Goal: Find specific page/section: Find specific page/section

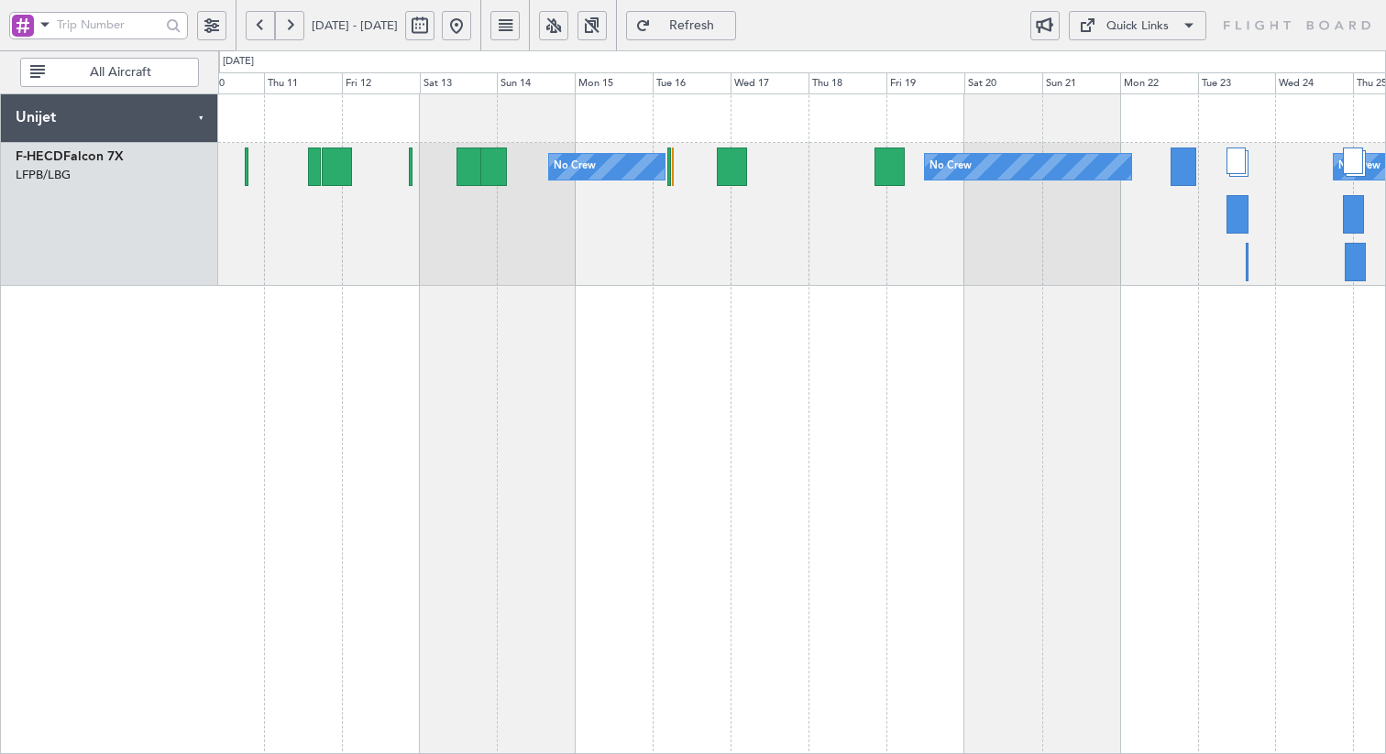
click at [483, 352] on div "No Crew No Crew No Crew Planned Maint [GEOGRAPHIC_DATA] ([GEOGRAPHIC_DATA]) No …" at bounding box center [802, 423] width 1168 height 661
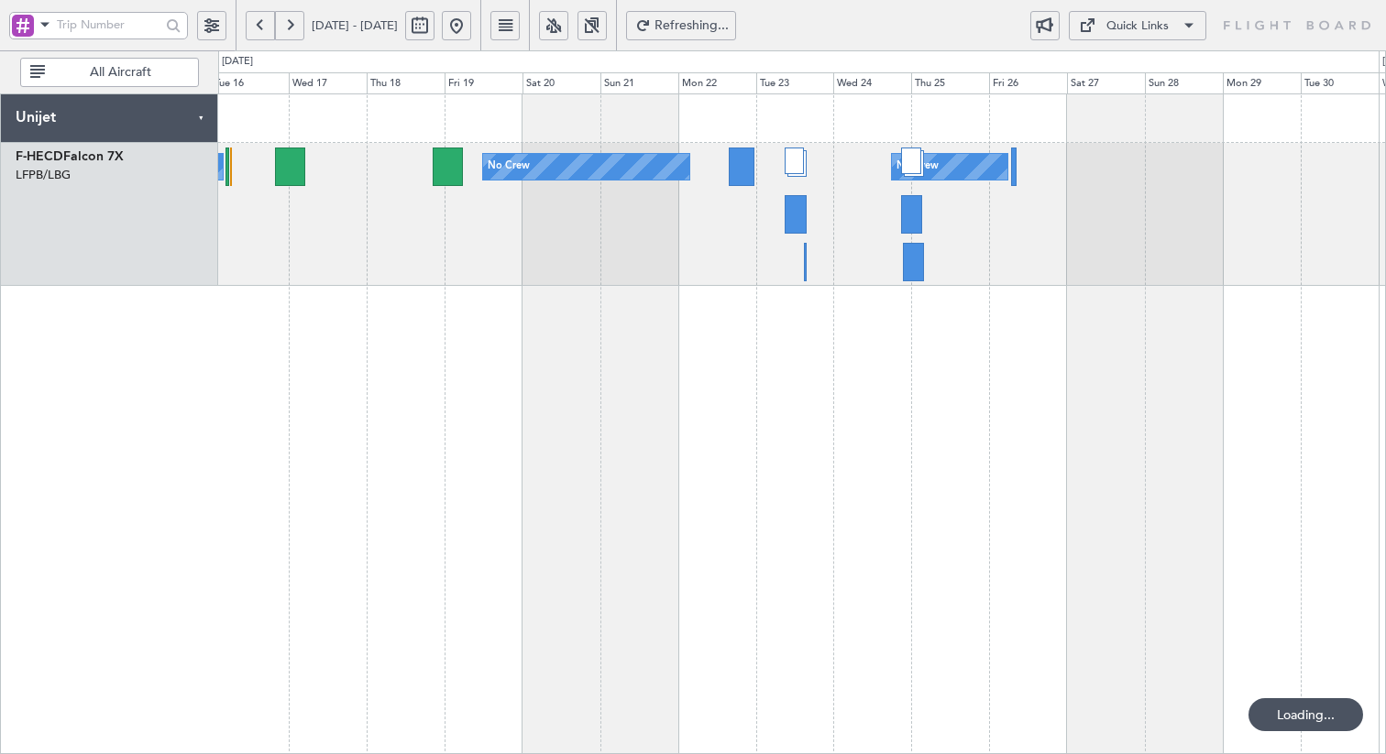
click at [471, 346] on div "No Crew No Crew No Crew" at bounding box center [802, 423] width 1168 height 661
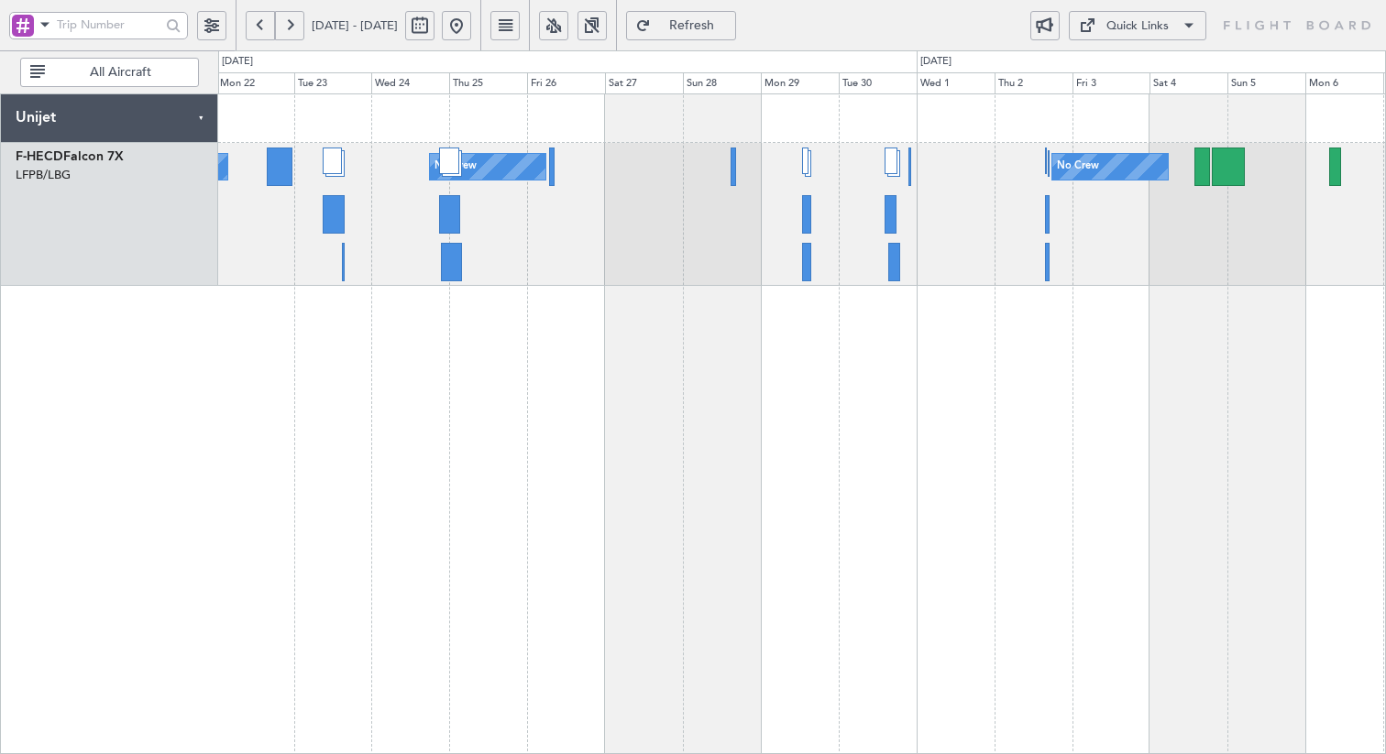
click at [407, 460] on div "No Crew No Crew No Crew" at bounding box center [802, 423] width 1168 height 661
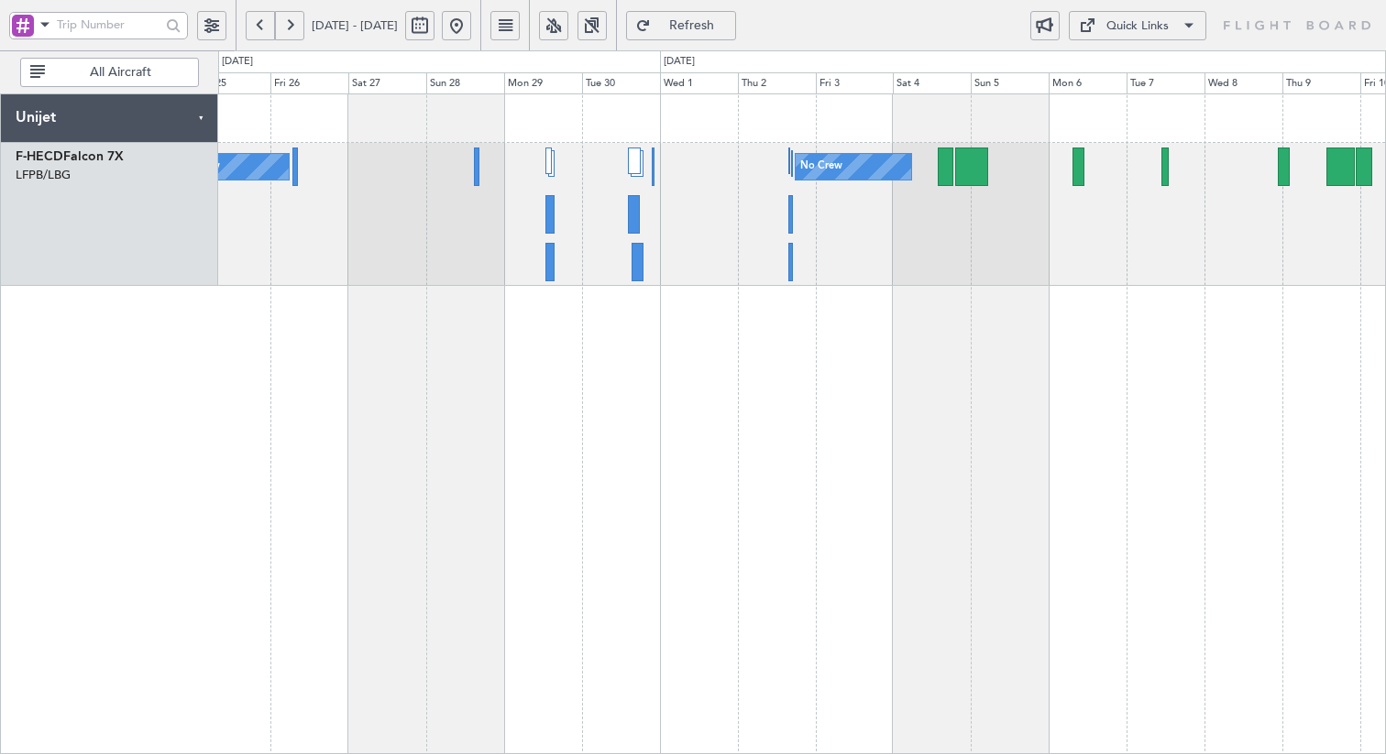
click at [896, 263] on div "No Crew No Crew No Crew Planned Maint [GEOGRAPHIC_DATA] ([GEOGRAPHIC_DATA]) No …" at bounding box center [801, 214] width 1167 height 143
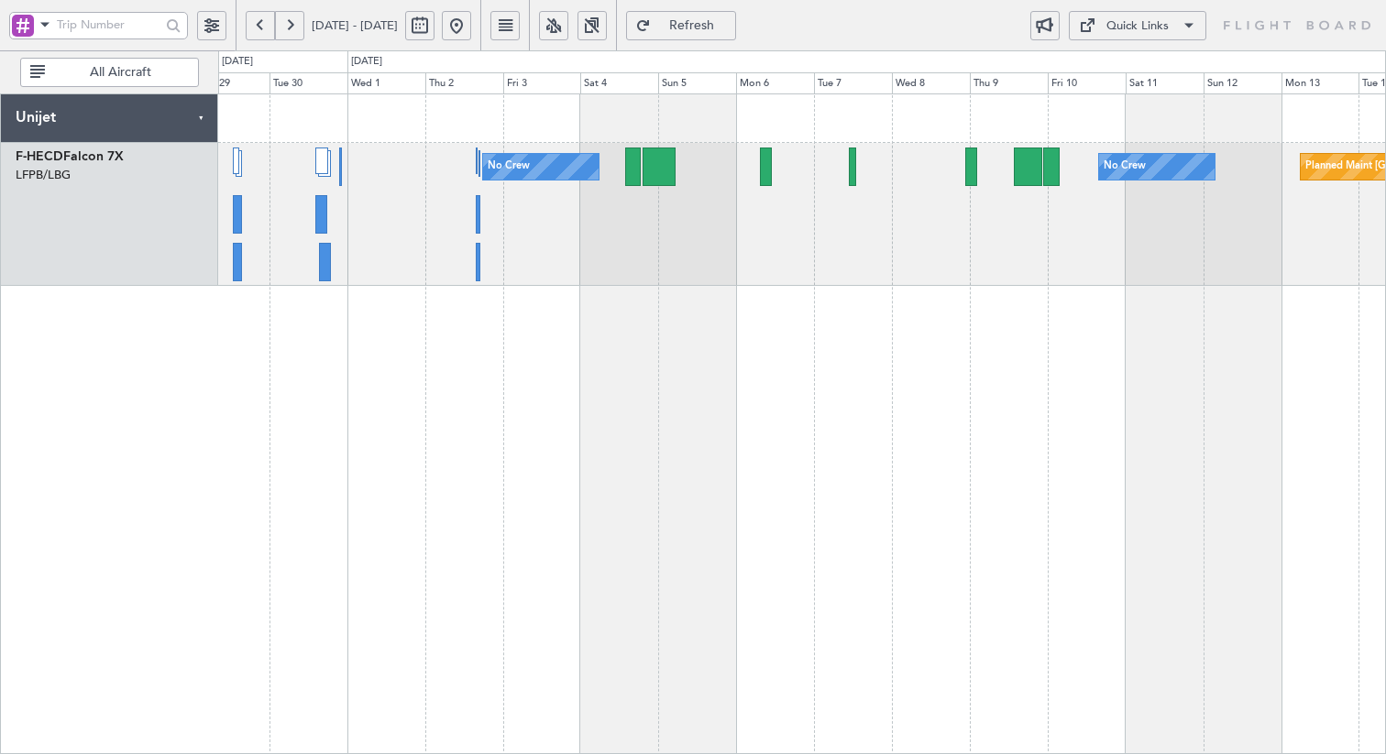
click at [881, 275] on div "No Crew No Crew Planned Maint [GEOGRAPHIC_DATA] ([GEOGRAPHIC_DATA]) No Crew" at bounding box center [801, 214] width 1167 height 143
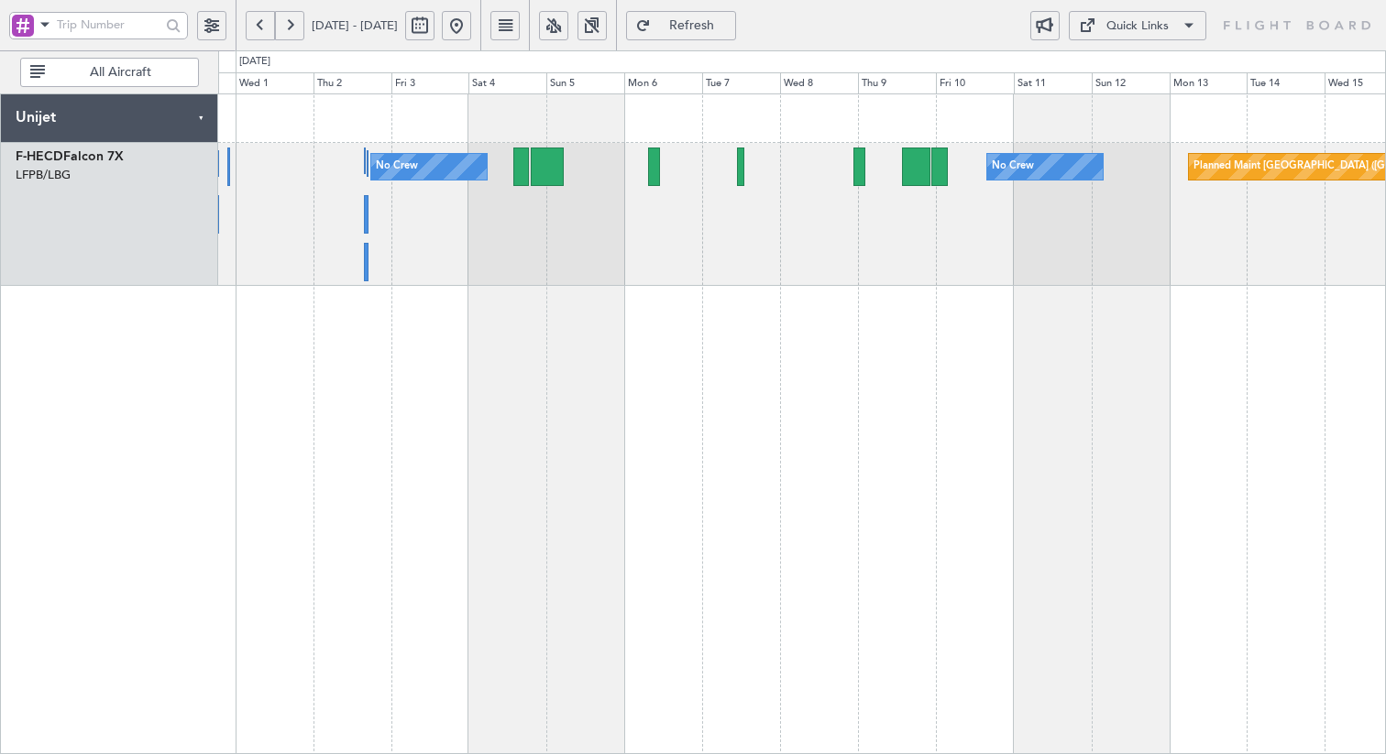
click at [869, 245] on div "No Crew Planned Maint [GEOGRAPHIC_DATA] ([GEOGRAPHIC_DATA]) No Crew" at bounding box center [801, 214] width 1167 height 143
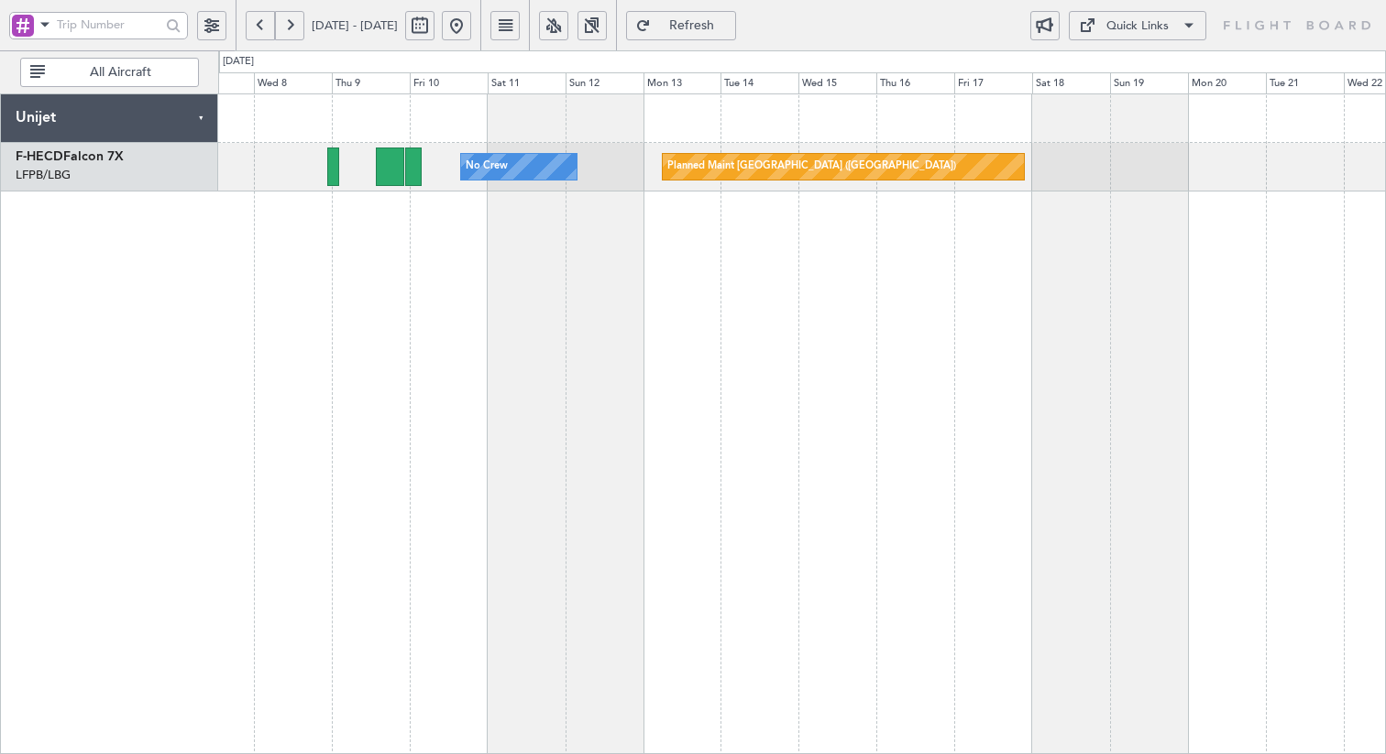
click at [1133, 28] on div "Quick Links" at bounding box center [1137, 26] width 62 height 18
click at [1128, 116] on button "Crew Board" at bounding box center [1137, 114] width 137 height 44
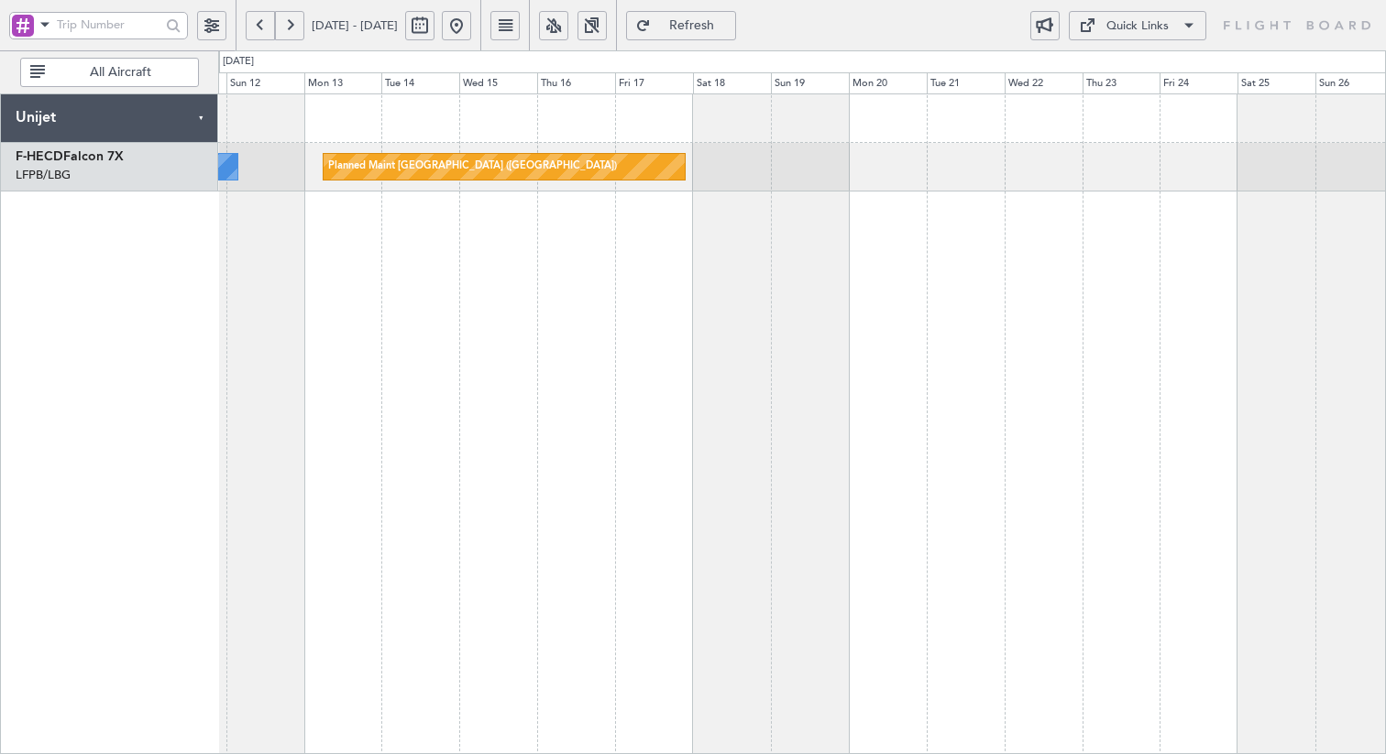
click at [420, 229] on div "Planned Maint [GEOGRAPHIC_DATA] ([GEOGRAPHIC_DATA]) No Crew" at bounding box center [802, 423] width 1168 height 661
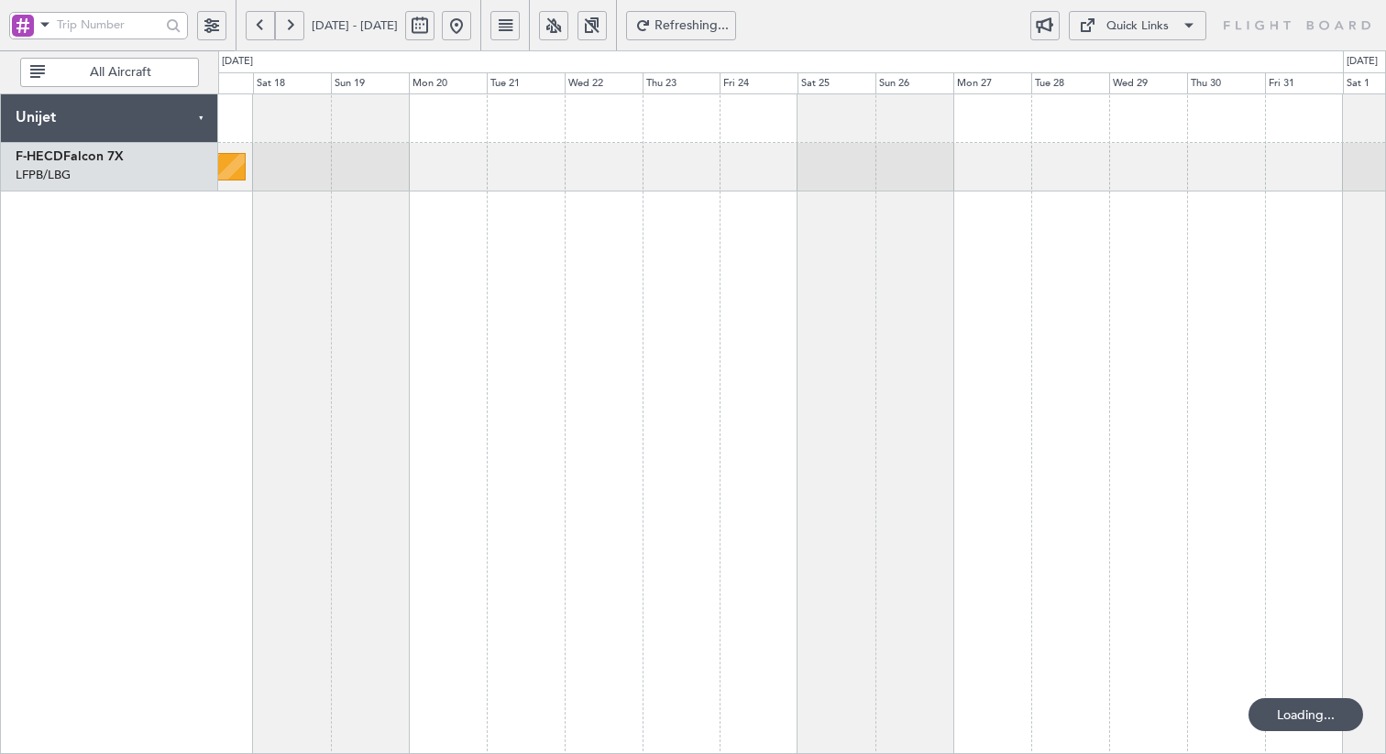
click at [521, 258] on div "Planned Maint [GEOGRAPHIC_DATA] ([GEOGRAPHIC_DATA])" at bounding box center [802, 423] width 1168 height 661
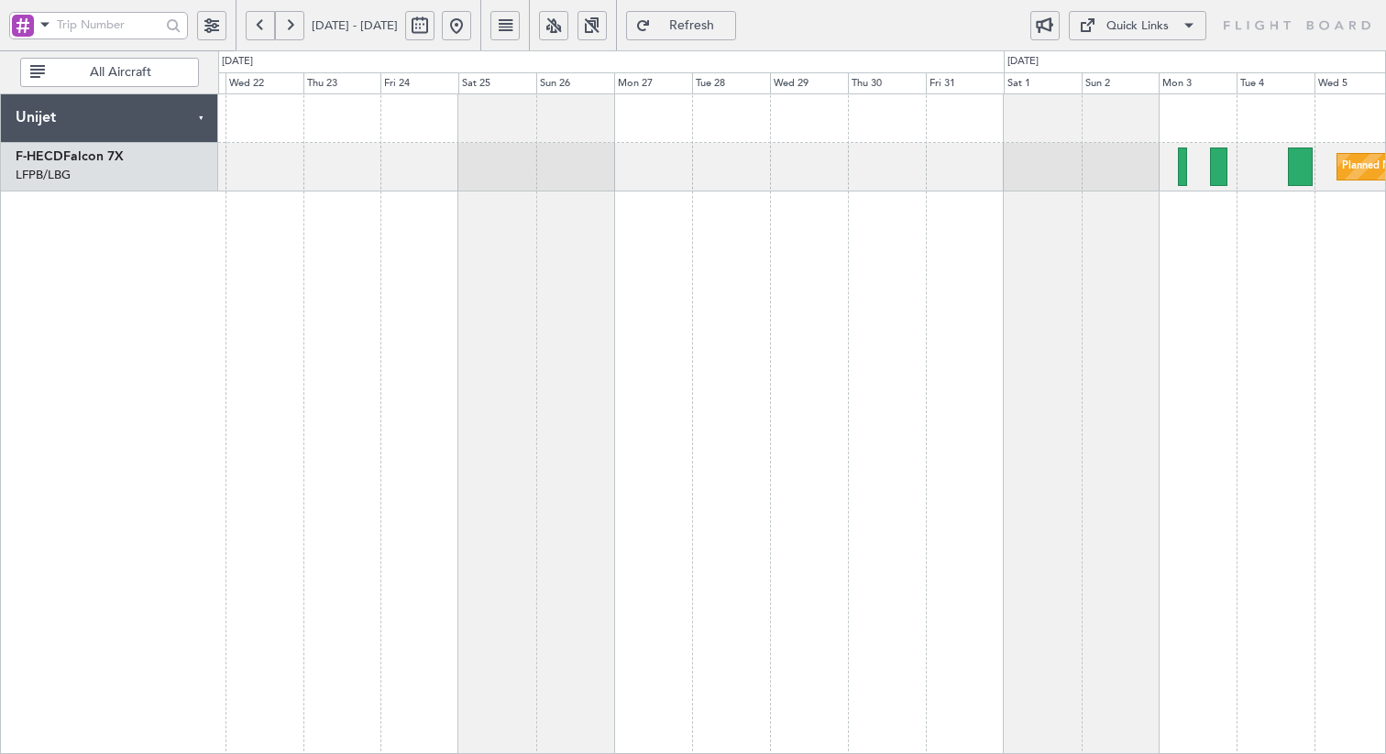
click at [210, 213] on div "Planned Maint [GEOGRAPHIC_DATA] ([GEOGRAPHIC_DATA]) Unijet F-HECD Falcon 7X LFP…" at bounding box center [693, 402] width 1386 height 704
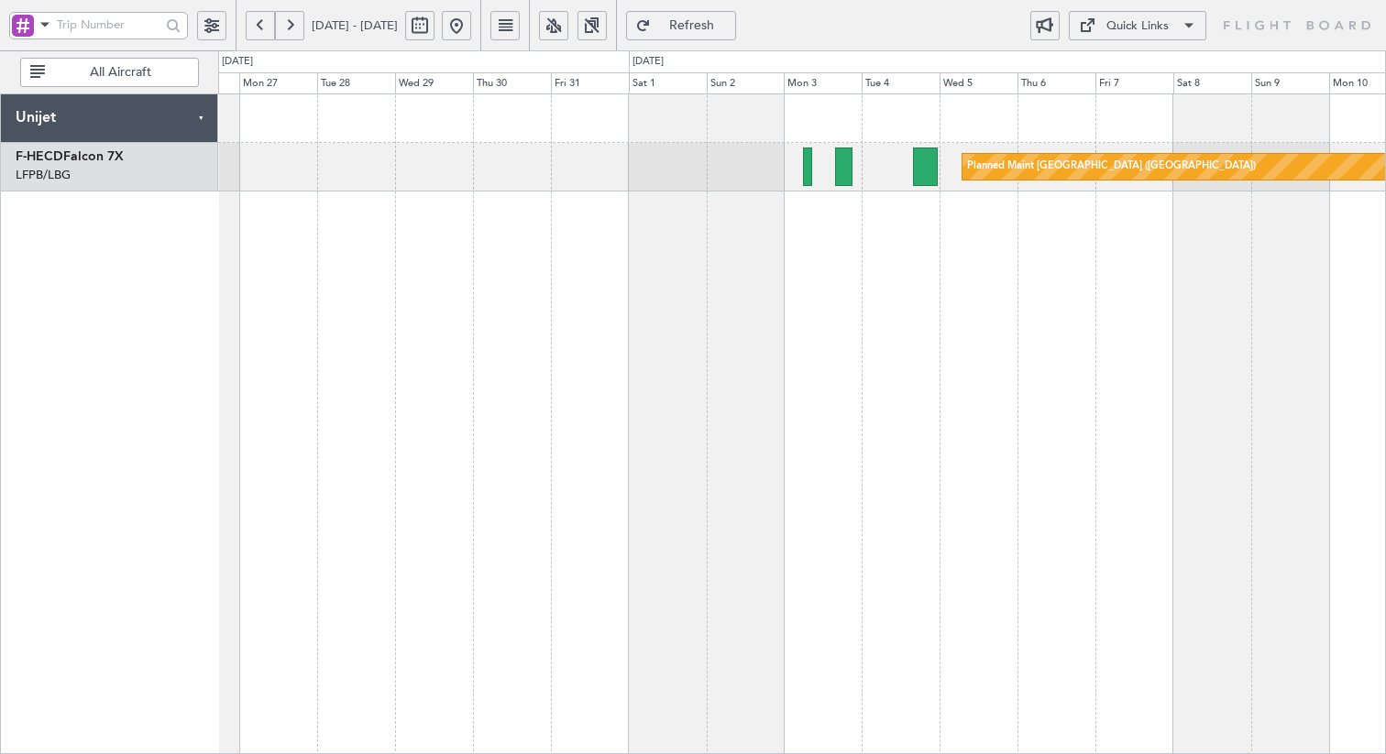
click at [1153, 25] on div "Quick Links" at bounding box center [1137, 26] width 62 height 18
click at [1128, 106] on button "Crew Board" at bounding box center [1137, 114] width 137 height 44
